Goal: Task Accomplishment & Management: Manage account settings

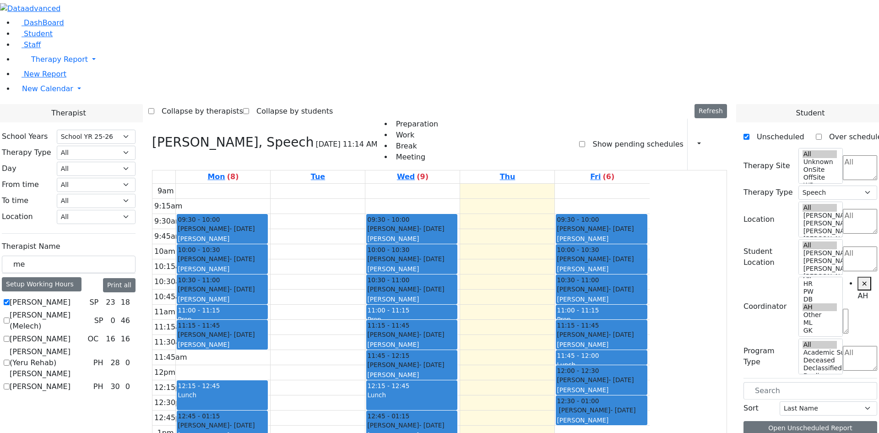
select select "212"
select select "3"
select select "4"
click at [70, 297] on label "Grumet Tova" at bounding box center [40, 302] width 61 height 11
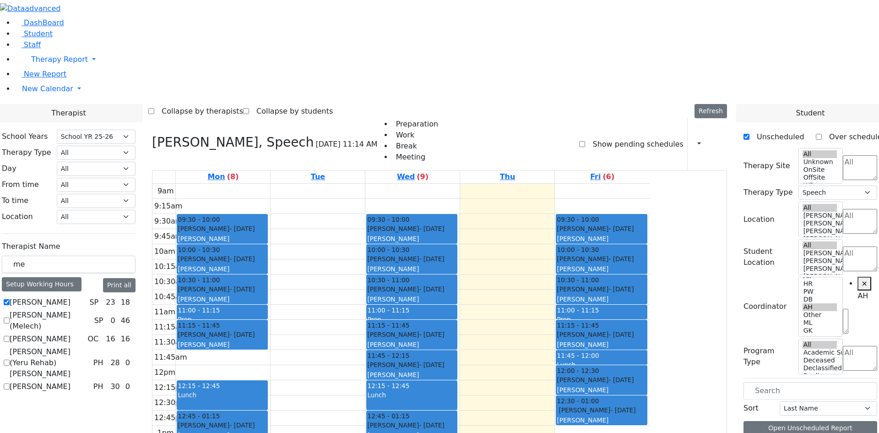
click at [10, 299] on input "Grumet Tova" at bounding box center [7, 302] width 6 height 6
checkbox input "false"
select select
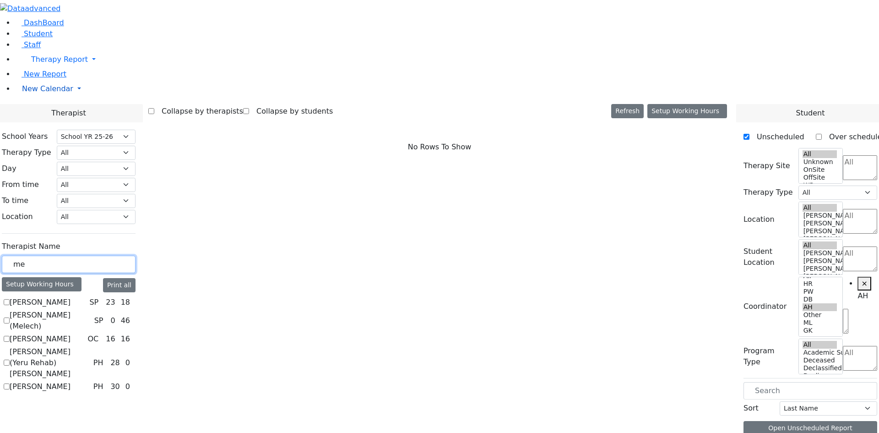
drag, startPoint x: 182, startPoint y: 150, endPoint x: 90, endPoint y: 150, distance: 92.0
click at [70, 297] on label "Grumet Tova" at bounding box center [40, 302] width 61 height 11
click at [10, 299] on input "Grumet Tova" at bounding box center [7, 302] width 6 height 6
checkbox input "true"
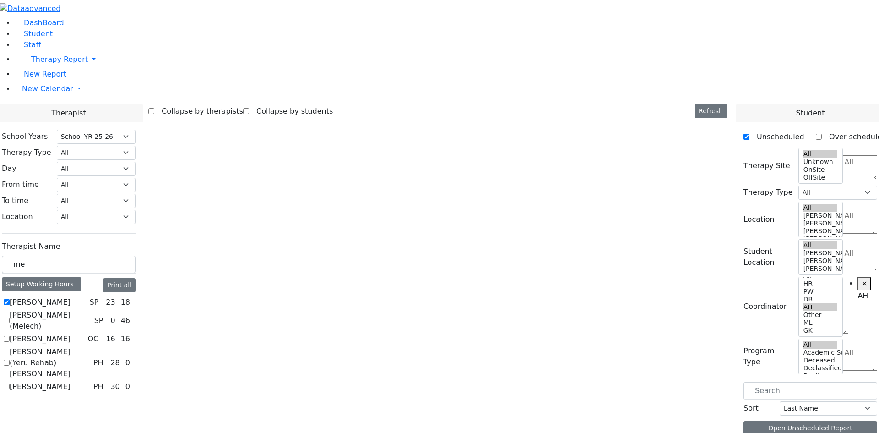
select select "3"
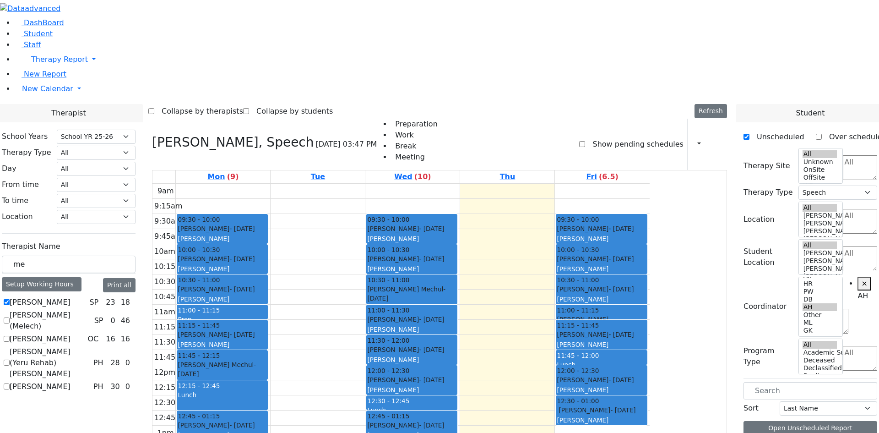
click at [604, 137] on label "Show pending schedules" at bounding box center [634, 144] width 98 height 15
click at [585, 141] on input "Show pending schedules" at bounding box center [582, 144] width 6 height 6
checkbox input "true"
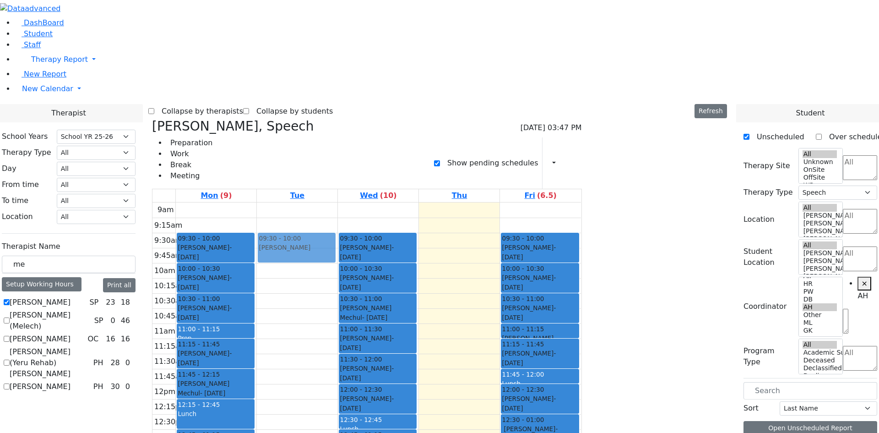
drag, startPoint x: 727, startPoint y: 157, endPoint x: 372, endPoint y: 88, distance: 362.0
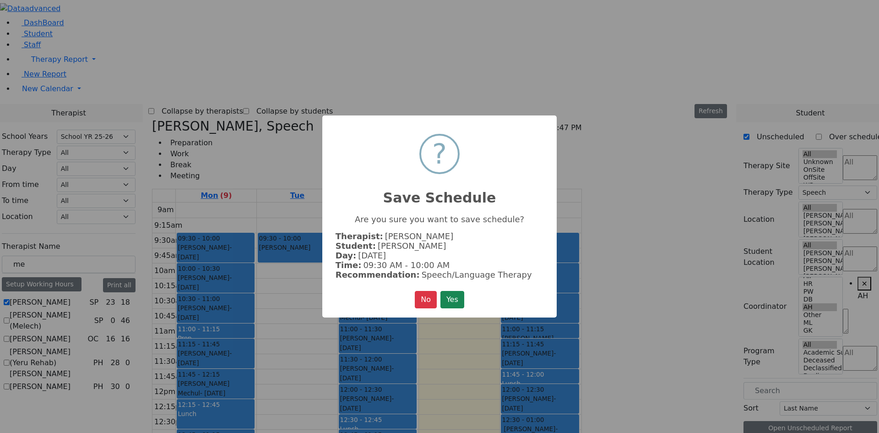
click at [440, 291] on button "Yes" at bounding box center [452, 299] width 24 height 17
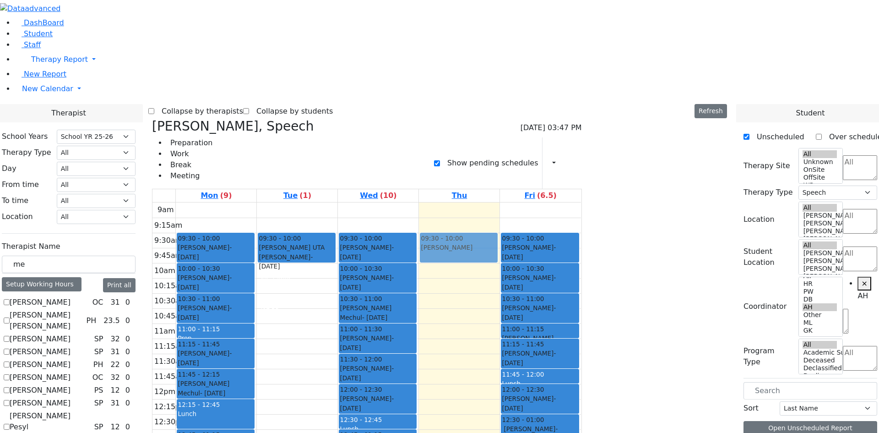
drag, startPoint x: 706, startPoint y: 156, endPoint x: 531, endPoint y: 92, distance: 186.4
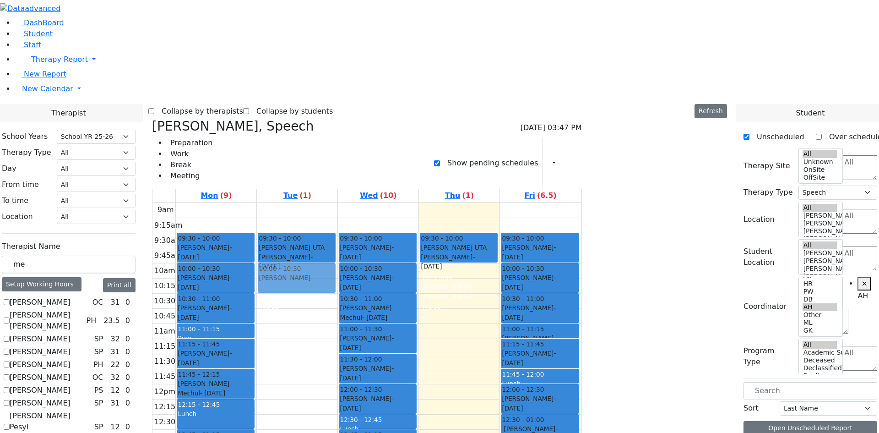
drag, startPoint x: 704, startPoint y: 137, endPoint x: 398, endPoint y: 130, distance: 305.9
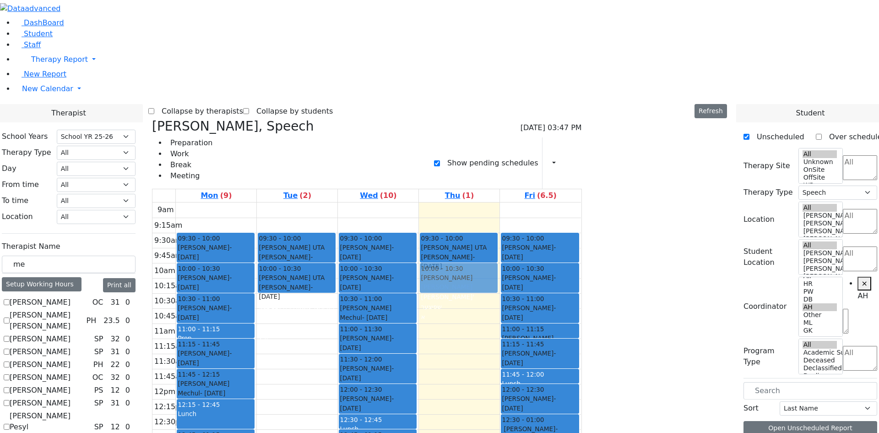
drag, startPoint x: 718, startPoint y: 137, endPoint x: 553, endPoint y: 118, distance: 165.9
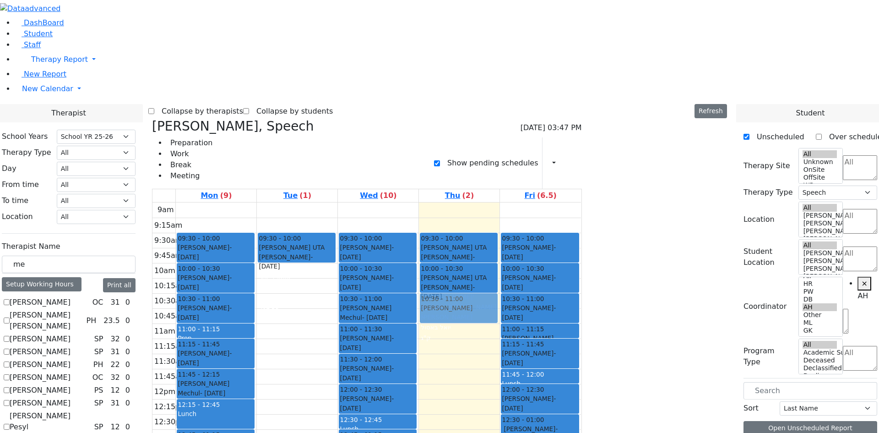
drag, startPoint x: 715, startPoint y: 108, endPoint x: 562, endPoint y: 158, distance: 160.4
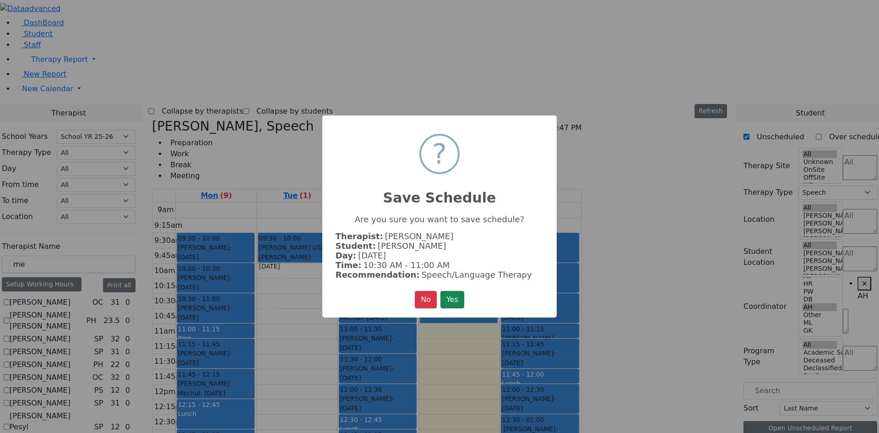
click at [440, 291] on button "Yes" at bounding box center [452, 299] width 24 height 17
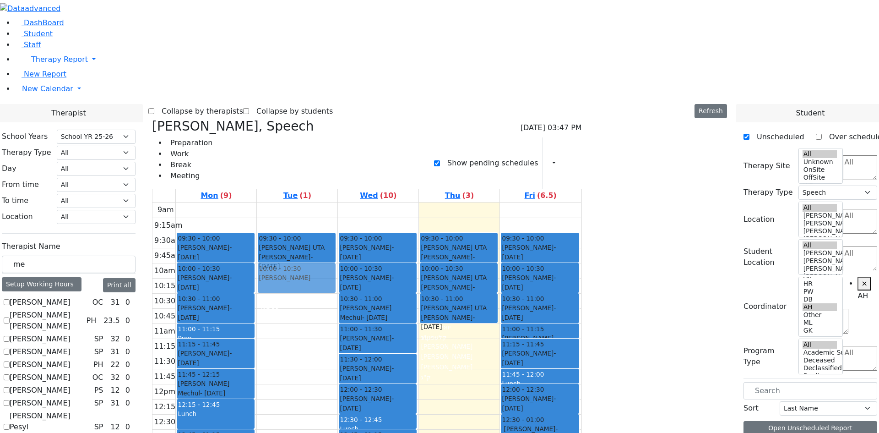
drag, startPoint x: 713, startPoint y: 140, endPoint x: 404, endPoint y: 127, distance: 309.3
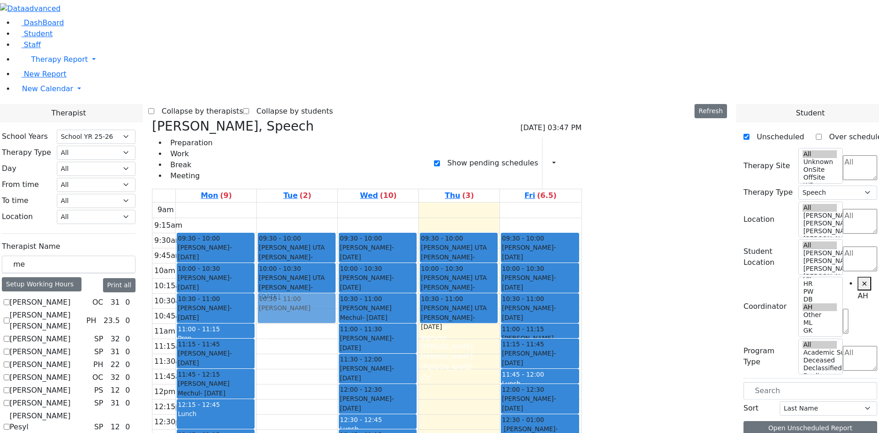
drag, startPoint x: 705, startPoint y: 108, endPoint x: 391, endPoint y: 160, distance: 318.3
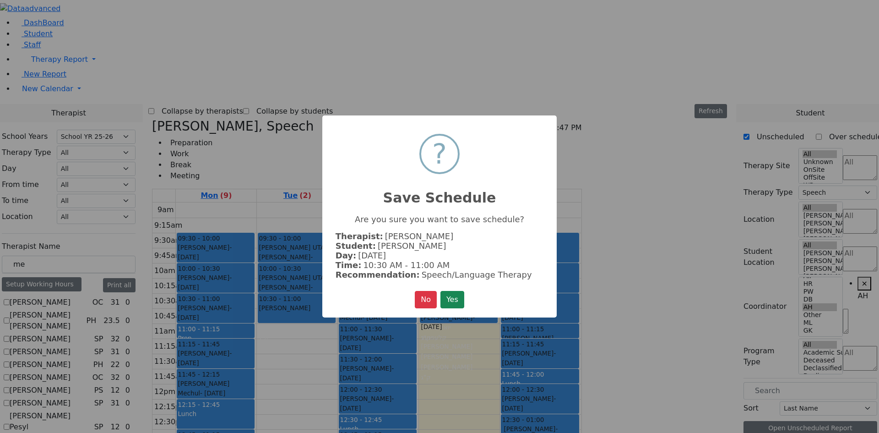
click at [440, 291] on button "Yes" at bounding box center [452, 299] width 24 height 17
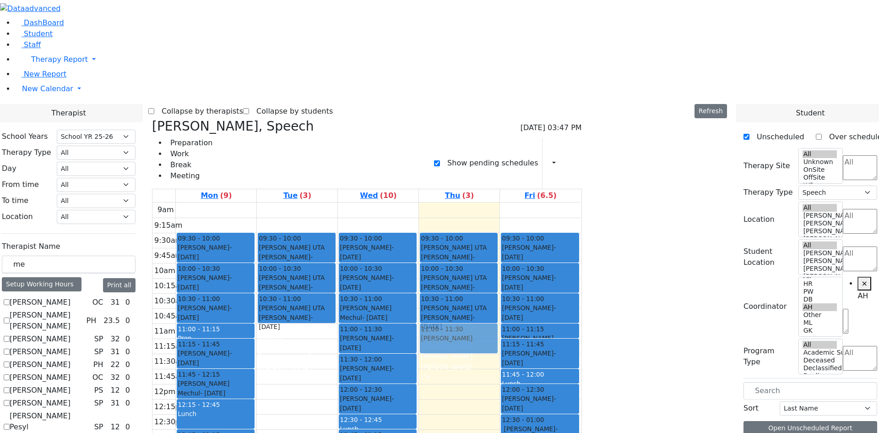
drag, startPoint x: 694, startPoint y: 155, endPoint x: 582, endPoint y: 185, distance: 116.5
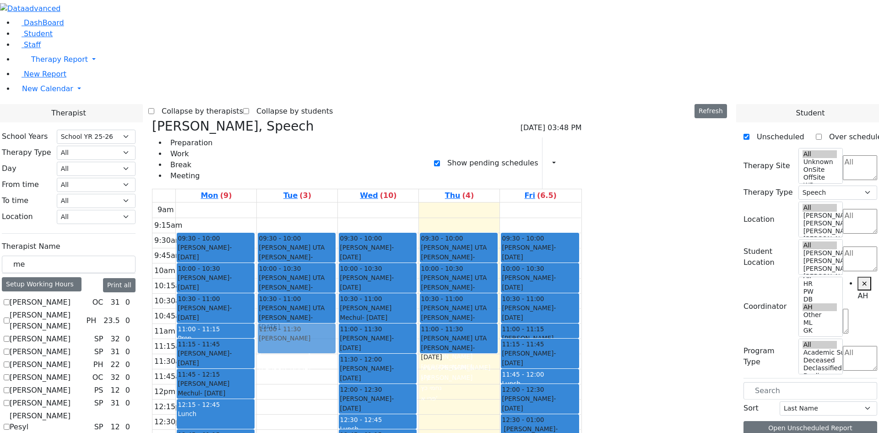
drag, startPoint x: 723, startPoint y: 156, endPoint x: 368, endPoint y: 185, distance: 356.9
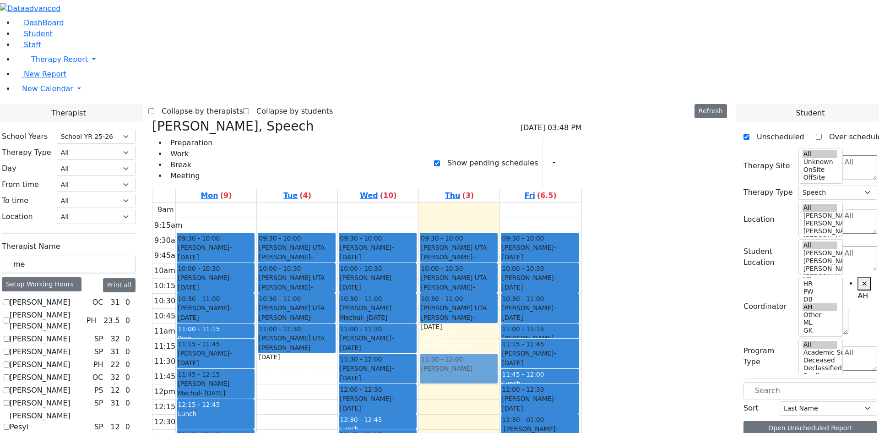
drag, startPoint x: 701, startPoint y: 184, endPoint x: 558, endPoint y: 210, distance: 145.1
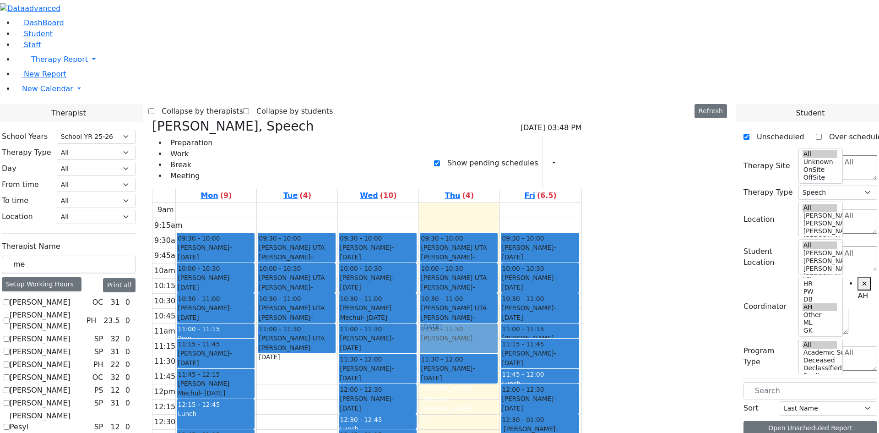
drag, startPoint x: 710, startPoint y: 152, endPoint x: 561, endPoint y: 178, distance: 151.5
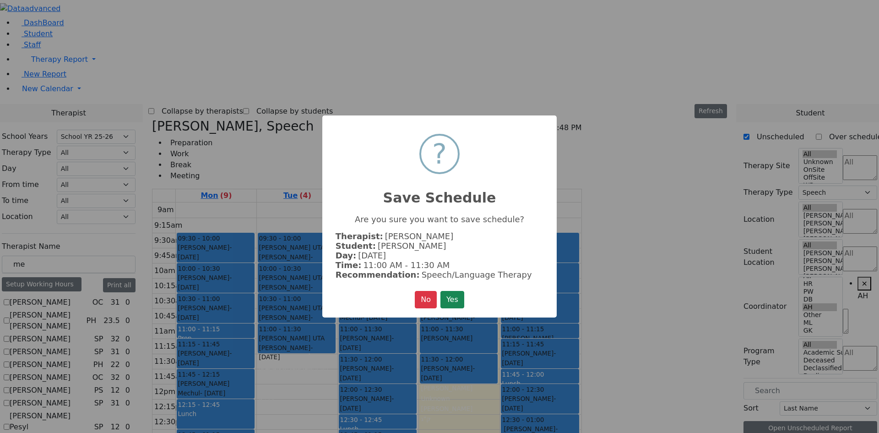
click at [440, 291] on button "Yes" at bounding box center [452, 299] width 24 height 17
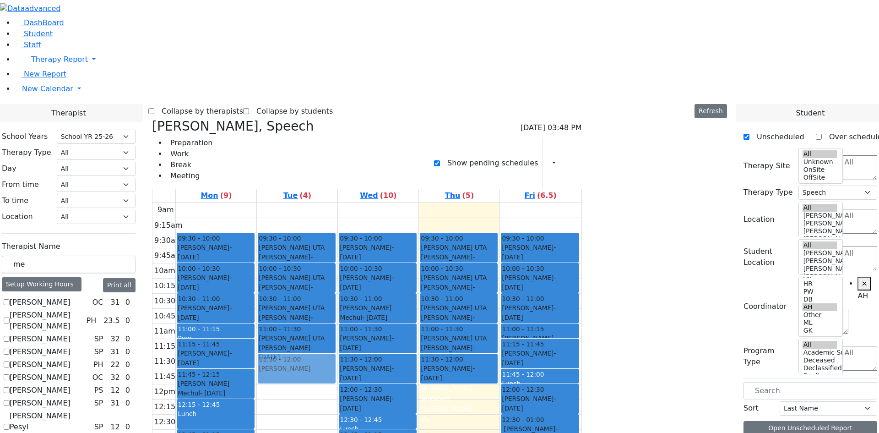
drag, startPoint x: 705, startPoint y: 138, endPoint x: 359, endPoint y: 222, distance: 356.0
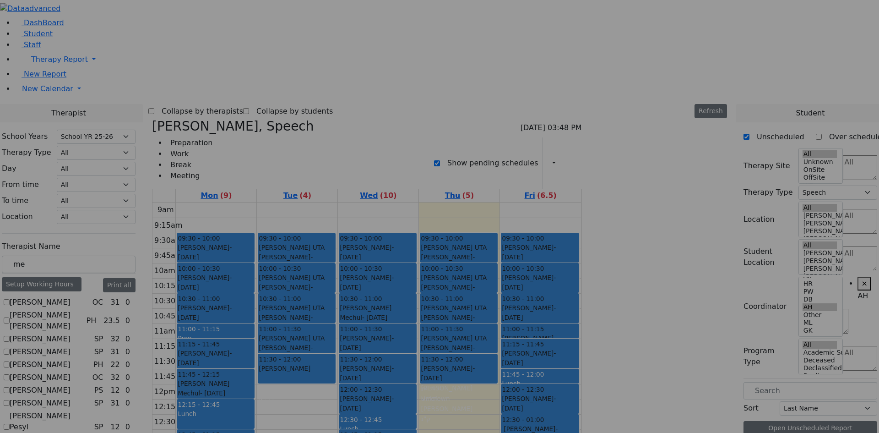
click at [440, 291] on button "Yes" at bounding box center [452, 299] width 24 height 17
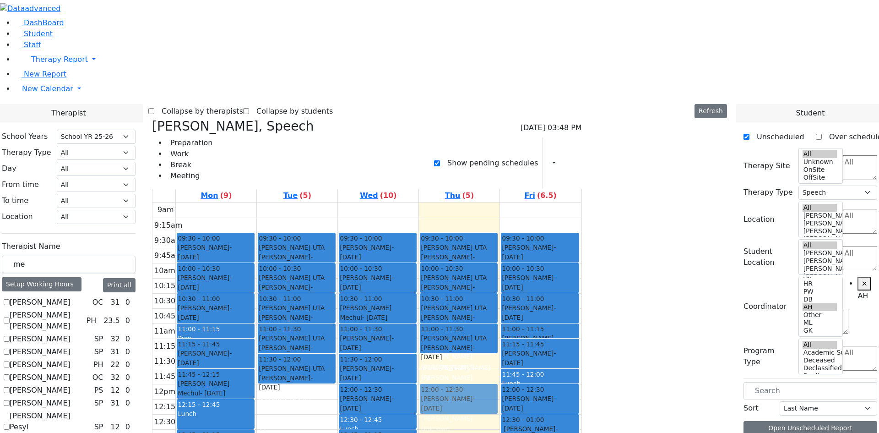
drag, startPoint x: 527, startPoint y: 223, endPoint x: 527, endPoint y: 250, distance: 27.5
click at [499, 250] on div "09:30 - 10:00 Getzel Berger UTA Schwartz Shaye - 08/07/2019 שווארץ ישעי' Grumet…" at bounding box center [459, 383] width 81 height 363
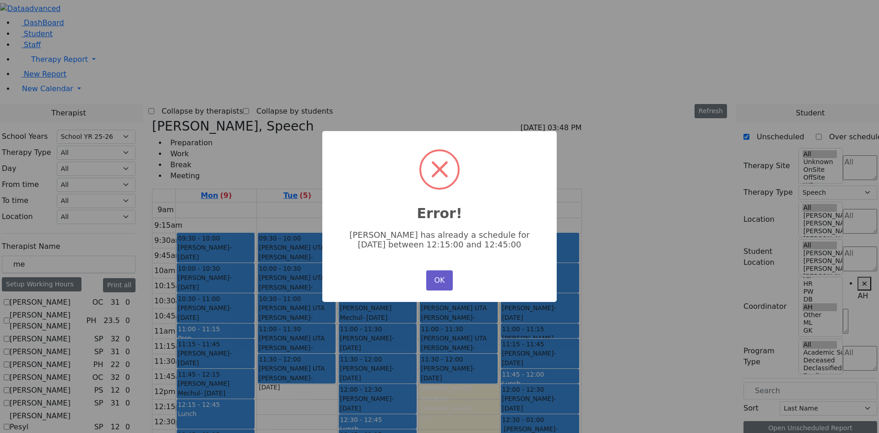
click at [431, 277] on button "OK" at bounding box center [439, 280] width 27 height 20
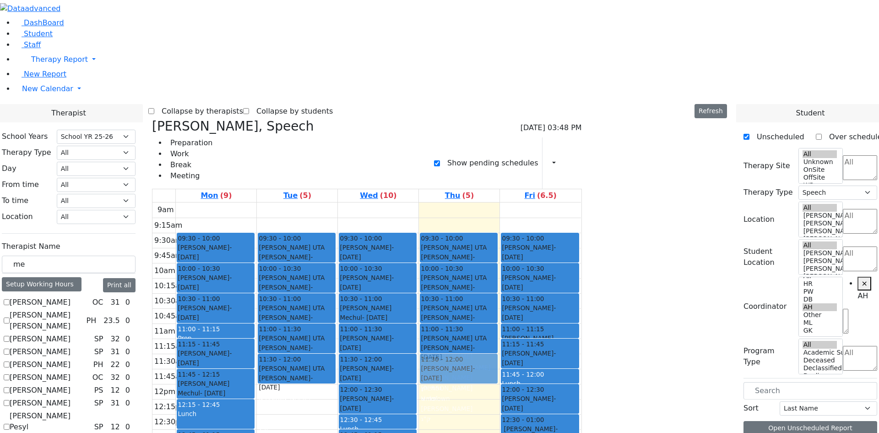
click at [499, 226] on div "09:30 - 10:00 Getzel Berger UTA Schwartz Shaye - 08/07/2019 שווארץ ישעי' Grumet…" at bounding box center [459, 383] width 81 height 363
drag, startPoint x: 531, startPoint y: 224, endPoint x: 601, endPoint y: 313, distance: 112.8
click at [581, 313] on tr "09:30 - 10:00 Weber Shloimy - 12/26/2013 Gross, Atara 10:00 - 10:30 Teitelbaum …" at bounding box center [366, 383] width 428 height 363
drag, startPoint x: 707, startPoint y: 136, endPoint x: 536, endPoint y: 217, distance: 189.6
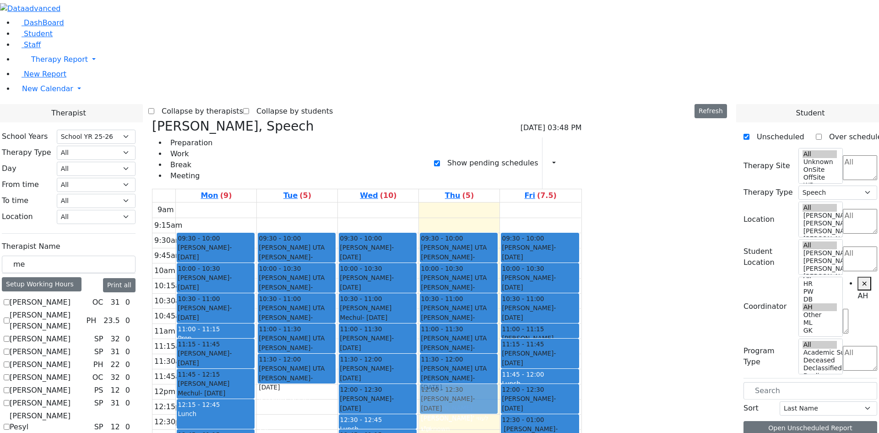
drag, startPoint x: 641, startPoint y: 314, endPoint x: 566, endPoint y: 251, distance: 98.4
click at [566, 251] on tr "09:30 - 10:00 Weber Shloimy - 12/26/2013 Gross, Atara 10:00 - 10:30 Teitelbaum …" at bounding box center [366, 383] width 428 height 363
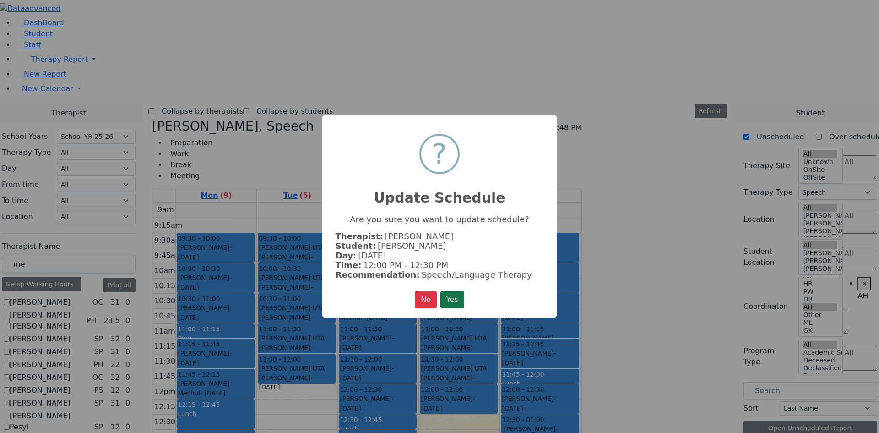
click at [456, 295] on button "Yes" at bounding box center [452, 299] width 24 height 17
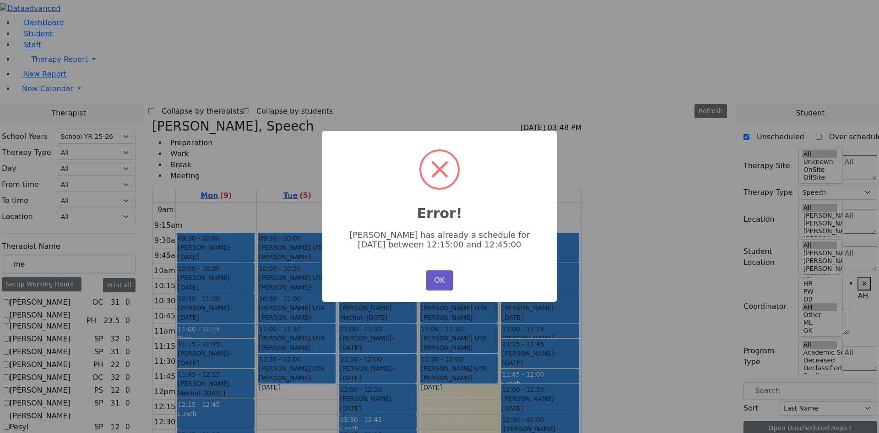
click at [438, 277] on button "OK" at bounding box center [439, 280] width 27 height 20
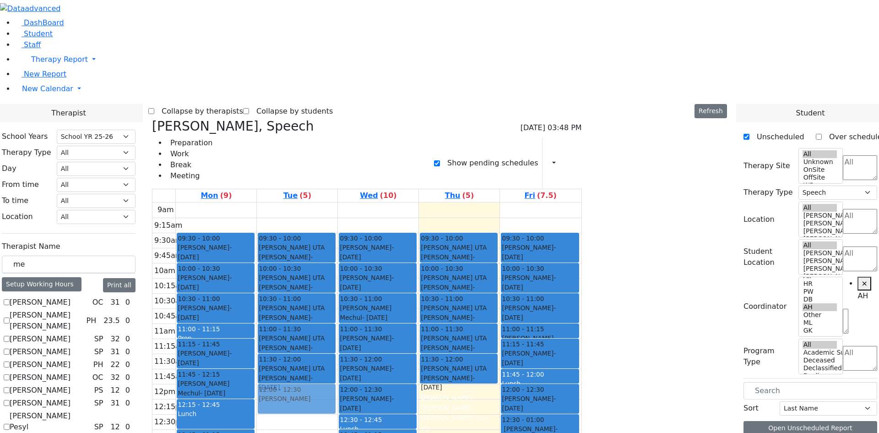
drag, startPoint x: 704, startPoint y: 172, endPoint x: 377, endPoint y: 242, distance: 334.2
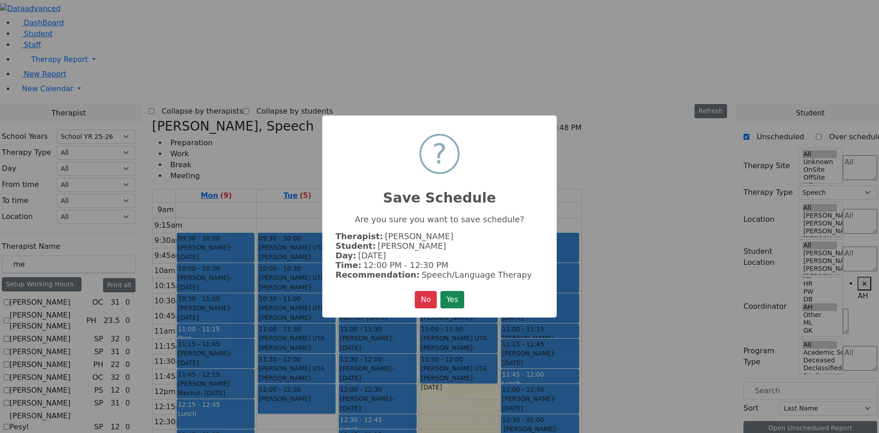
click button "Yes" at bounding box center [452, 299] width 24 height 17
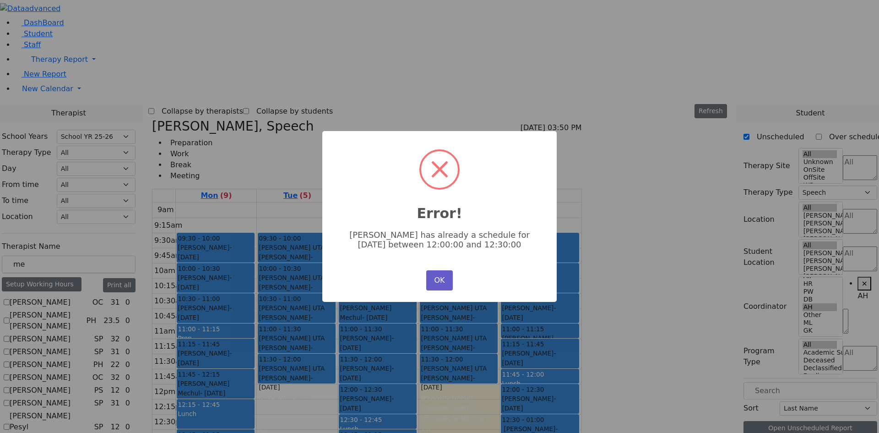
click at [441, 277] on button "OK" at bounding box center [439, 280] width 27 height 20
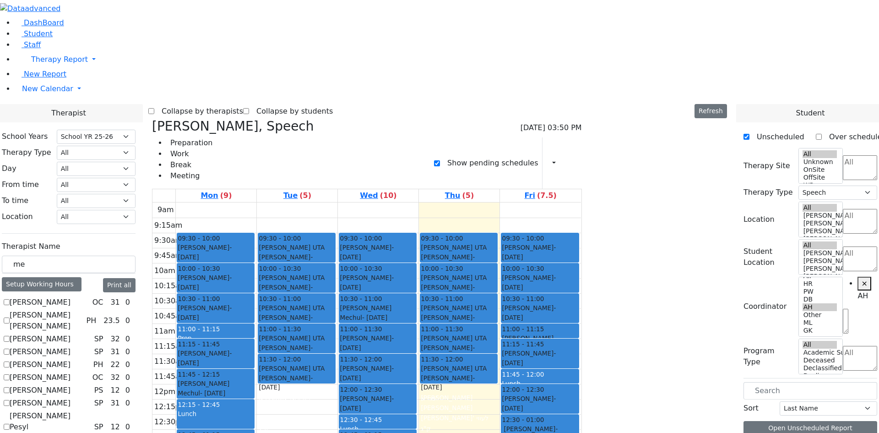
drag, startPoint x: 629, startPoint y: 315, endPoint x: 569, endPoint y: 323, distance: 59.6
click at [570, 327] on tr "09:30 - 10:00 Weber Shloimy - 12/26/2013 Gross, Atara 10:00 - 10:30 Teitelbaum …" at bounding box center [366, 383] width 428 height 363
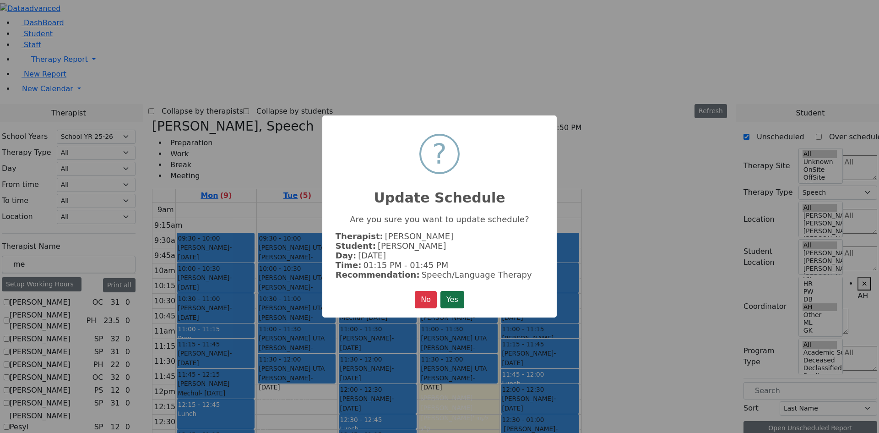
click at [452, 291] on button "Yes" at bounding box center [452, 299] width 24 height 17
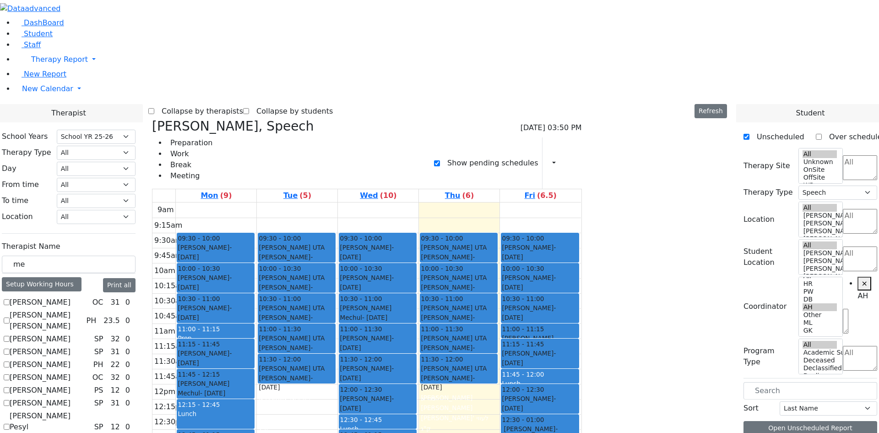
drag, startPoint x: 713, startPoint y: 157, endPoint x: 407, endPoint y: 322, distance: 348.0
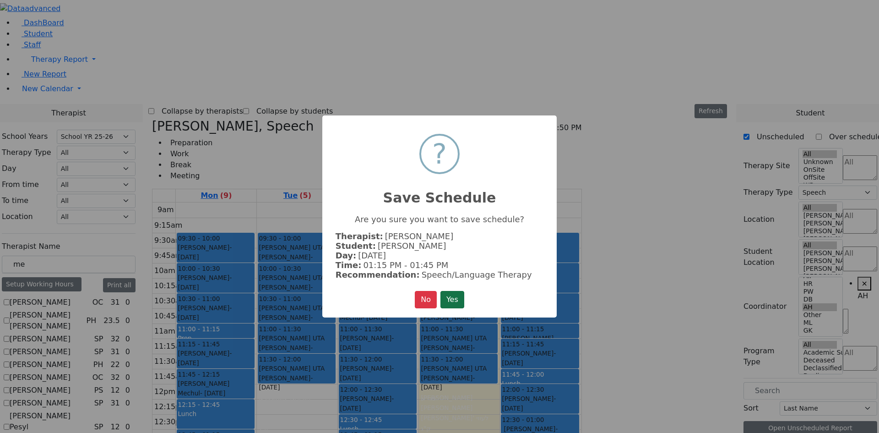
click at [453, 295] on button "Yes" at bounding box center [452, 299] width 24 height 17
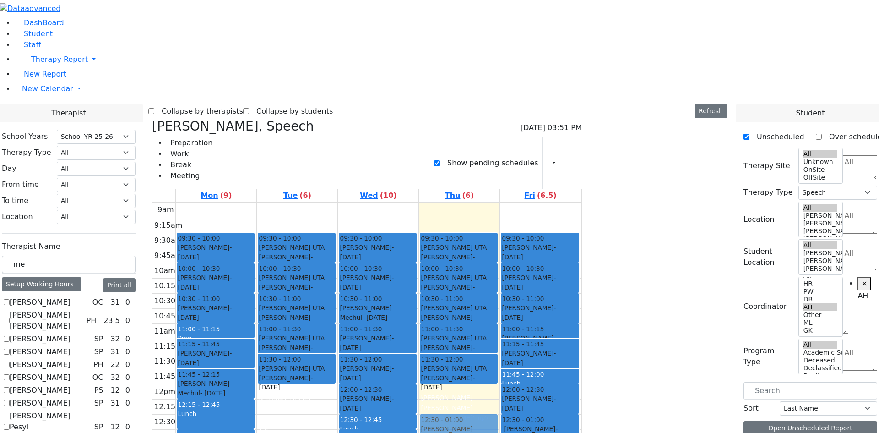
drag, startPoint x: 711, startPoint y: 140, endPoint x: 555, endPoint y: 272, distance: 205.0
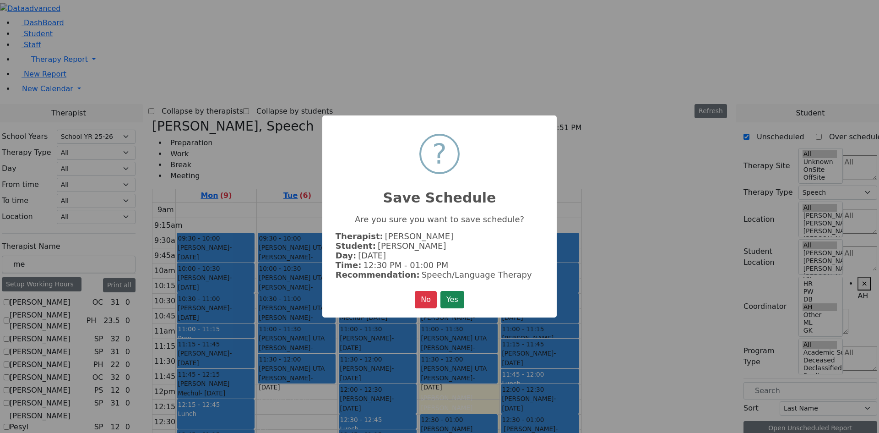
click at [440, 291] on button "Yes" at bounding box center [452, 299] width 24 height 17
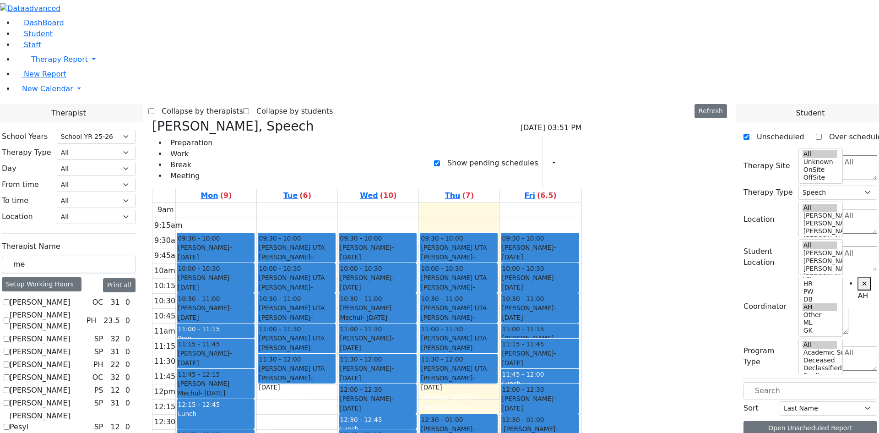
drag, startPoint x: 541, startPoint y: 328, endPoint x: 541, endPoint y: 375, distance: 47.2
click at [499, 385] on div "09:30 - 10:00 Getzel Berger UTA Schwartz Shaye - 08/07/2019 שווארץ ישעי' Grumet…" at bounding box center [459, 383] width 81 height 363
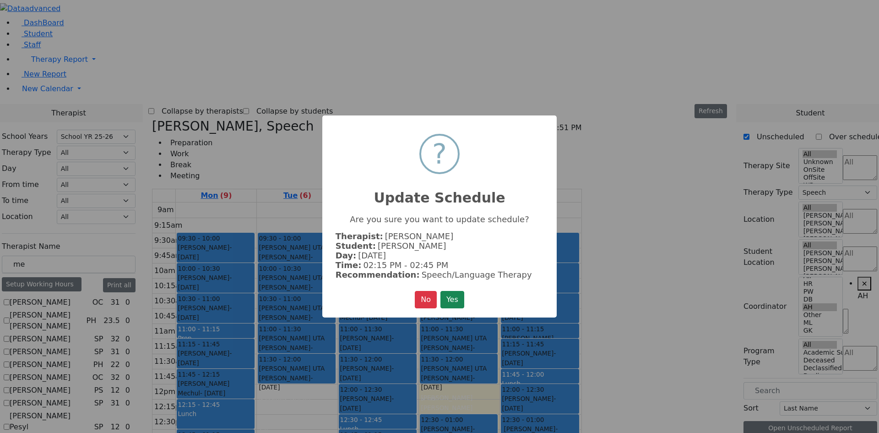
click at [440, 291] on button "Yes" at bounding box center [452, 299] width 24 height 17
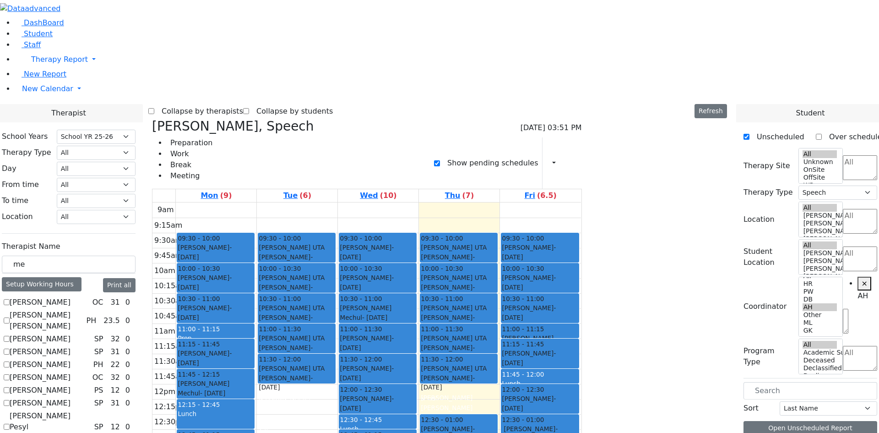
drag, startPoint x: 383, startPoint y: 334, endPoint x: 388, endPoint y: 388, distance: 53.8
click at [337, 395] on div "09:30 - 10:00 Getzel Berger UTA Schwartz Shaye - 08/07/2019 שווארץ ישעי' Grumet…" at bounding box center [297, 383] width 81 height 363
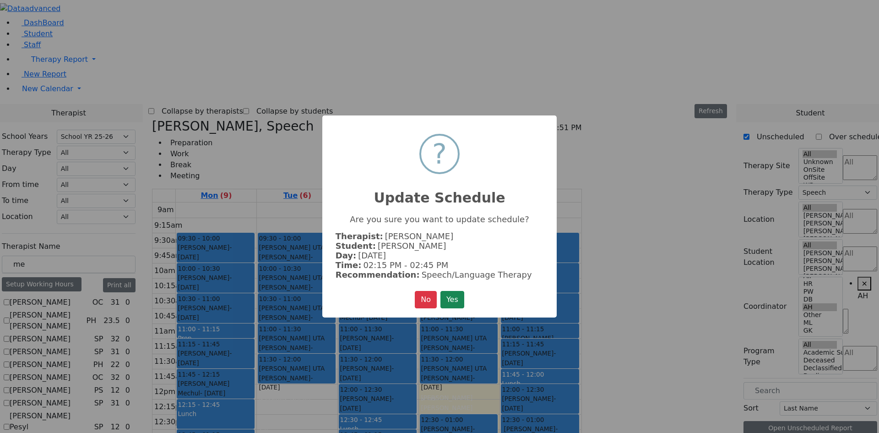
click at [440, 291] on button "Yes" at bounding box center [452, 299] width 24 height 17
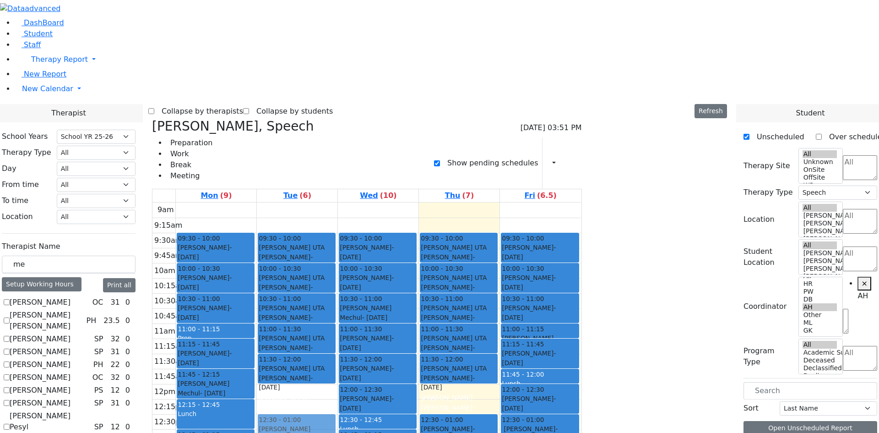
drag, startPoint x: 711, startPoint y: 142, endPoint x: 396, endPoint y: 280, distance: 344.4
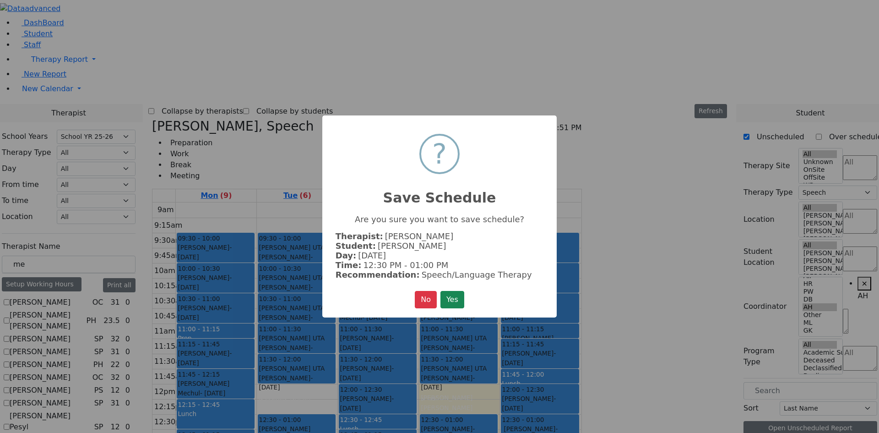
click at [440, 291] on button "Yes" at bounding box center [452, 299] width 24 height 17
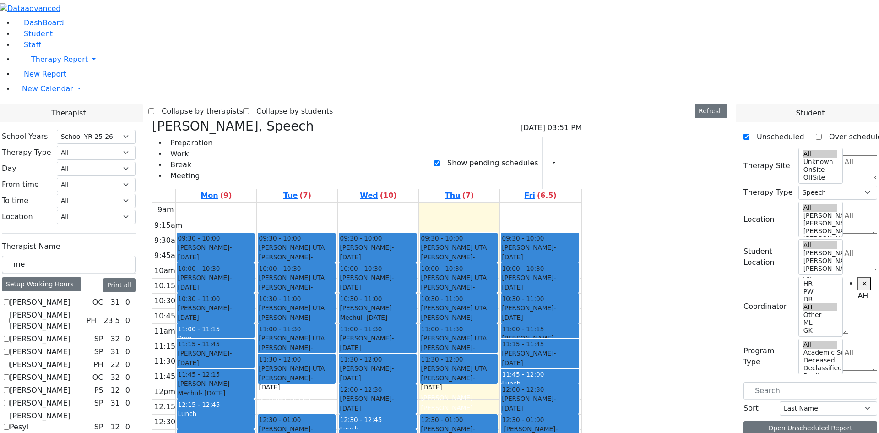
drag, startPoint x: 707, startPoint y: 121, endPoint x: 576, endPoint y: 308, distance: 228.1
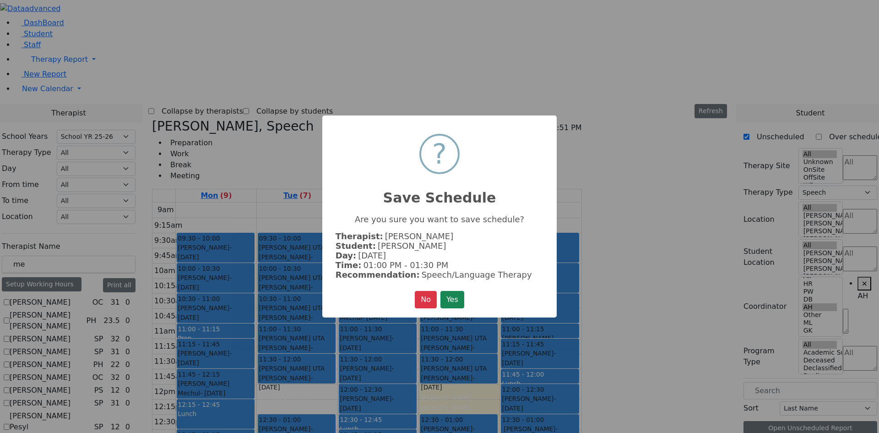
click at [440, 291] on button "Yes" at bounding box center [452, 299] width 24 height 17
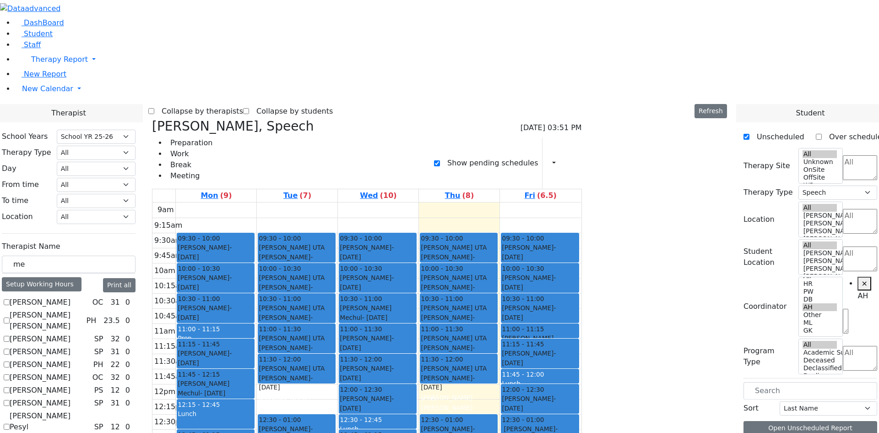
drag, startPoint x: 708, startPoint y: 122, endPoint x: 376, endPoint y: 302, distance: 378.1
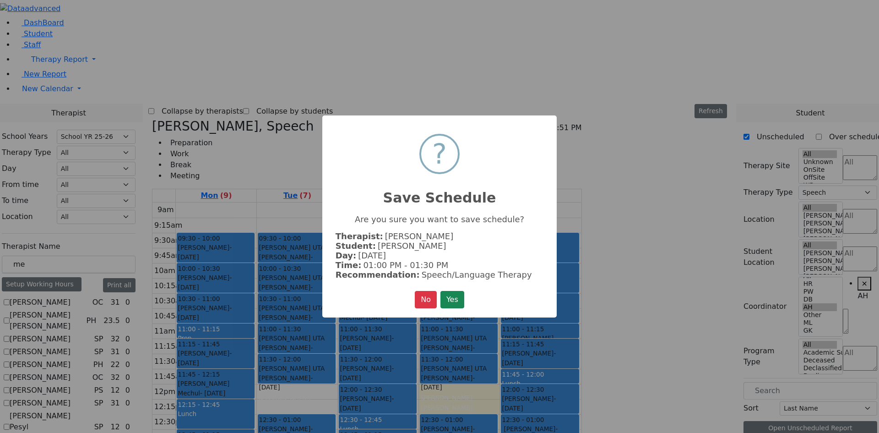
click at [440, 291] on button "Yes" at bounding box center [452, 299] width 24 height 17
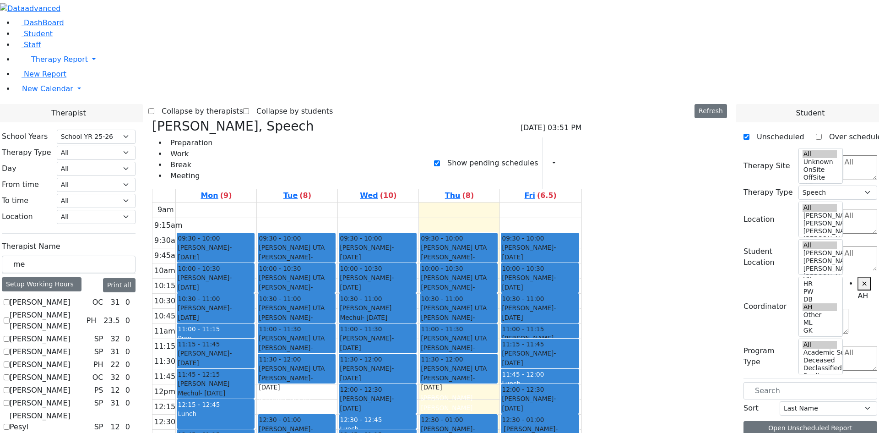
drag, startPoint x: 698, startPoint y: 105, endPoint x: 579, endPoint y: 336, distance: 259.8
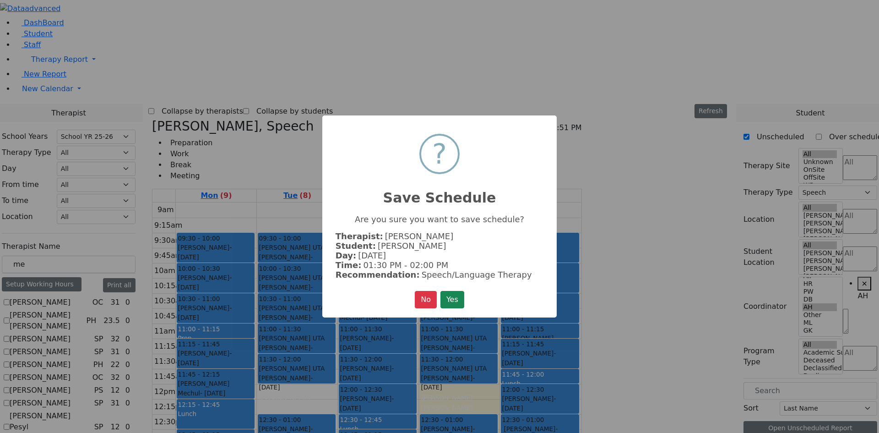
click at [440, 291] on button "Yes" at bounding box center [452, 299] width 24 height 17
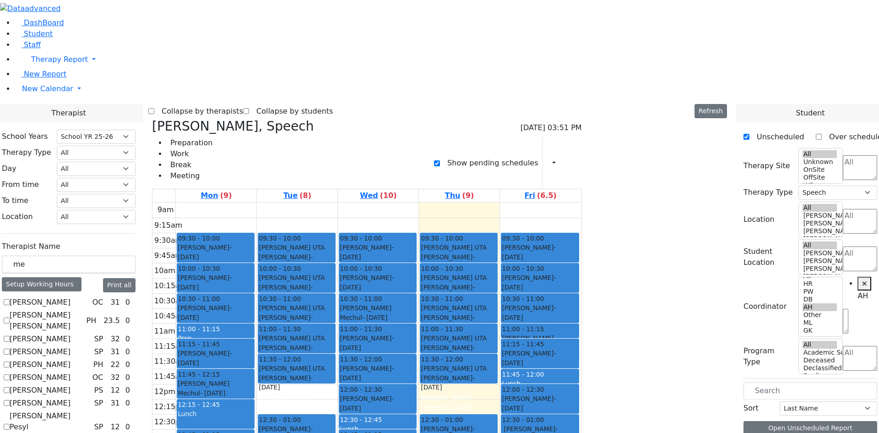
drag, startPoint x: 699, startPoint y: 105, endPoint x: 412, endPoint y: 341, distance: 371.4
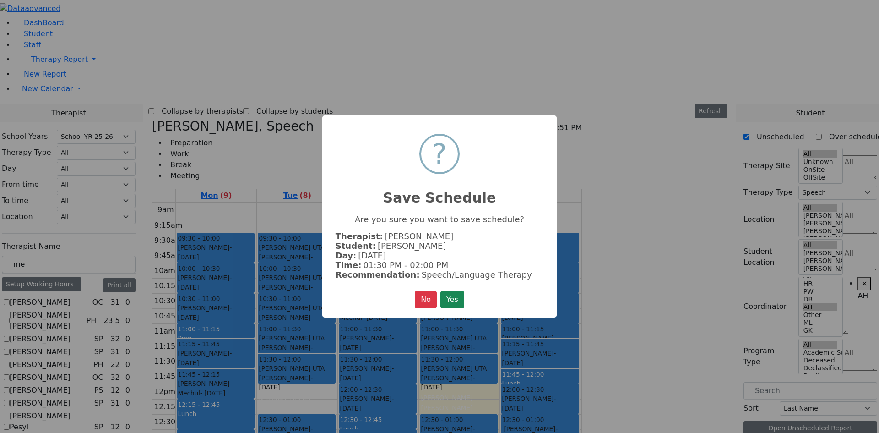
click at [440, 291] on button "Yes" at bounding box center [452, 299] width 24 height 17
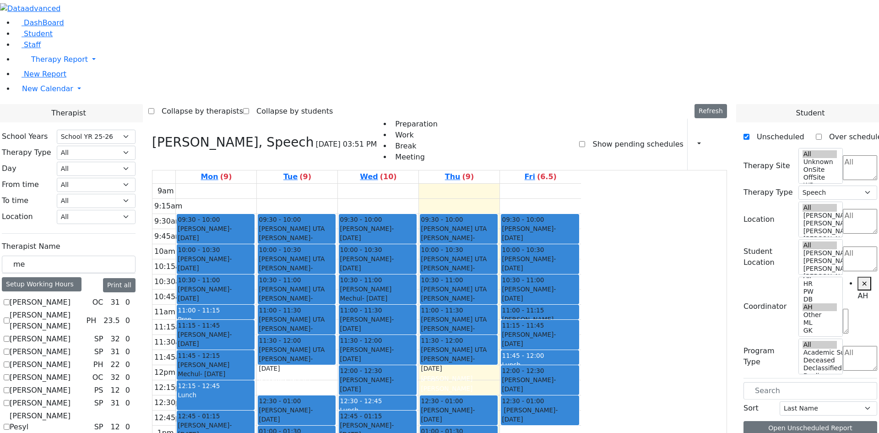
click at [632, 137] on label "Show pending schedules" at bounding box center [634, 144] width 98 height 15
click at [585, 141] on input "Show pending schedules" at bounding box center [582, 144] width 6 height 6
checkbox input "true"
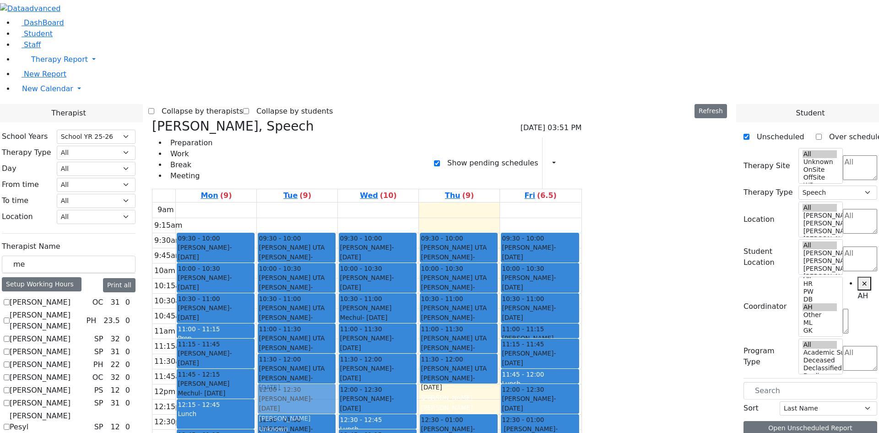
drag, startPoint x: 398, startPoint y: 384, endPoint x: 398, endPoint y: 247, distance: 137.3
click at [337, 247] on div "09:30 - 10:00 Getzel Berger UTA Schwartz Shaye - 08/07/2019 שווארץ ישעי' Grumet…" at bounding box center [297, 383] width 81 height 363
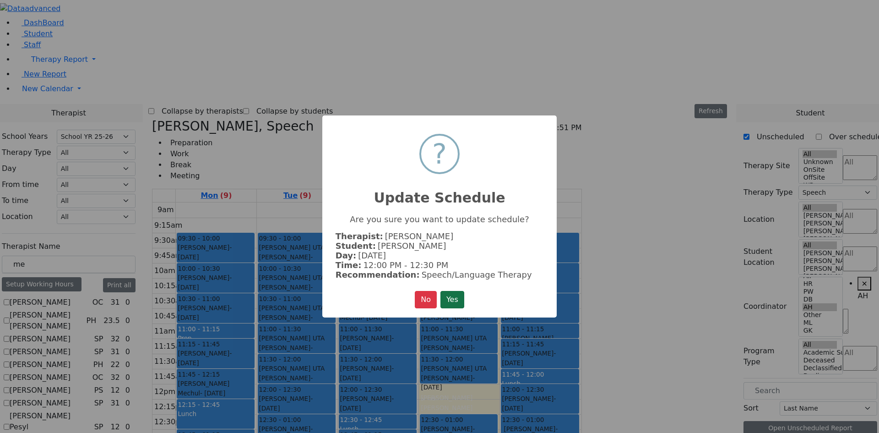
click at [453, 297] on button "Yes" at bounding box center [452, 299] width 24 height 17
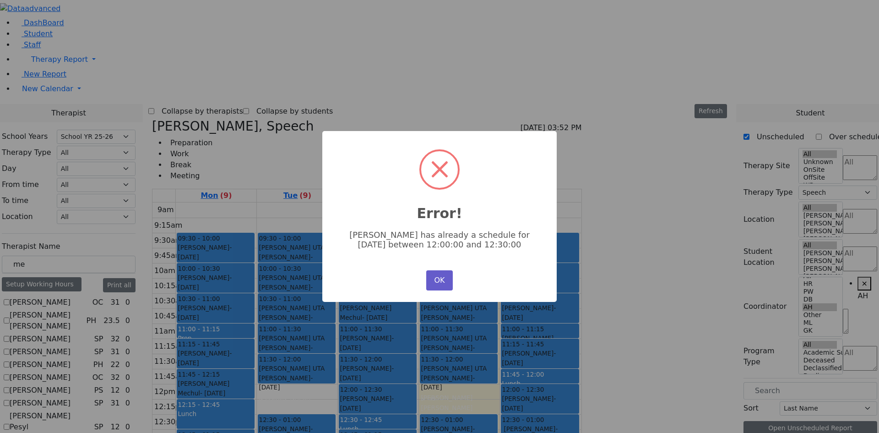
click at [441, 273] on button "OK" at bounding box center [439, 280] width 27 height 20
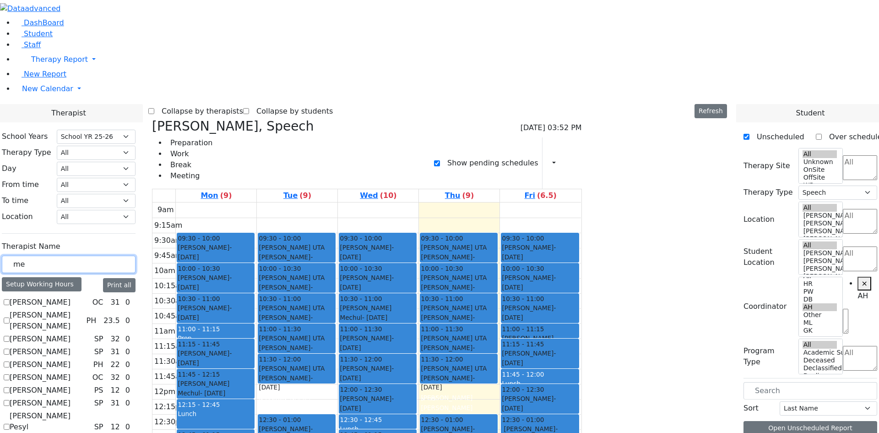
drag, startPoint x: 157, startPoint y: 151, endPoint x: 120, endPoint y: 157, distance: 37.2
click at [120, 255] on input "me" at bounding box center [69, 263] width 134 height 17
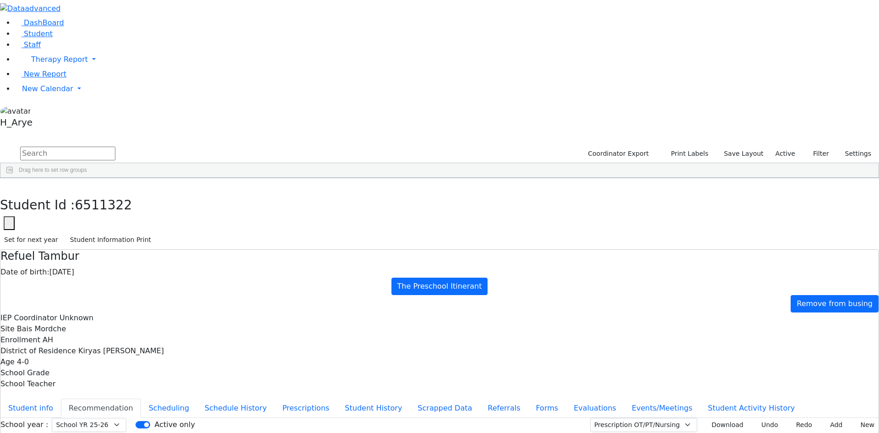
click at [115, 146] on input "text" at bounding box center [67, 153] width 95 height 14
type input "j"
click at [505, 178] on div "School Teacher" at bounding box center [491, 185] width 29 height 15
click at [496, 181] on span at bounding box center [492, 184] width 7 height 7
click at [513, 181] on span at bounding box center [508, 184] width 7 height 7
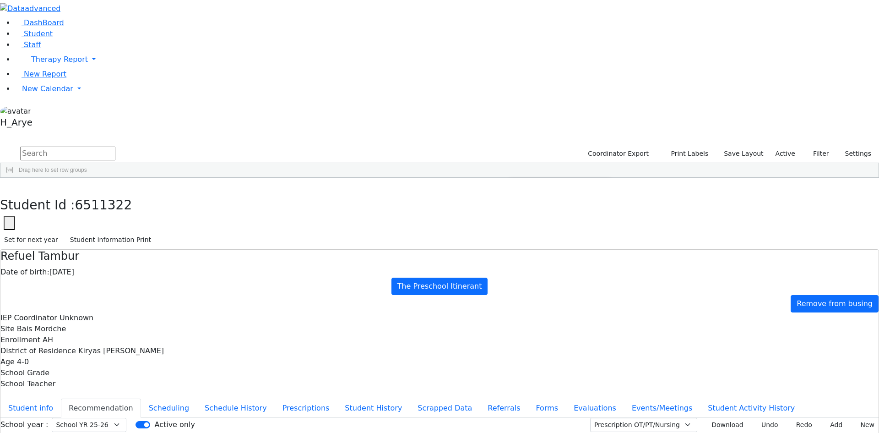
click at [545, 235] on div "(Select All)" at bounding box center [532, 238] width 26 height 6
click at [115, 146] on input "text" at bounding box center [67, 153] width 95 height 14
type input "jac r"
click at [141, 423] on div "[PERSON_NAME]" at bounding box center [117, 429] width 47 height 13
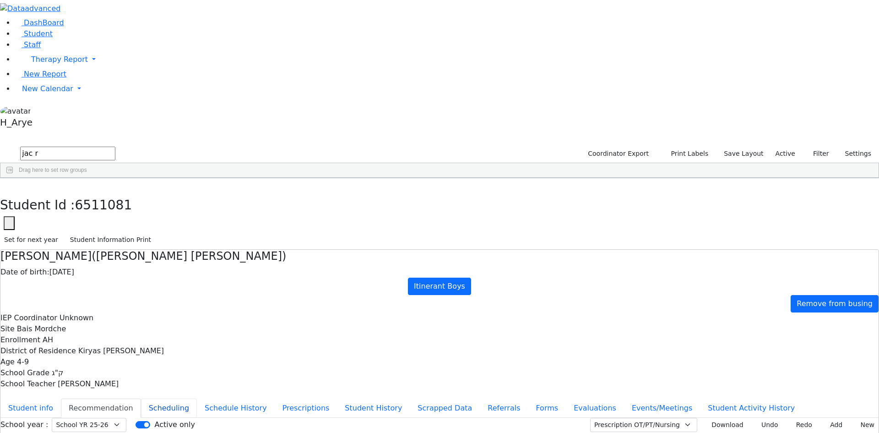
click at [197, 398] on button "Scheduling" at bounding box center [169, 407] width 56 height 19
click at [9, 185] on icon "button" at bounding box center [6, 187] width 5 height 5
